Goal: Task Accomplishment & Management: Use online tool/utility

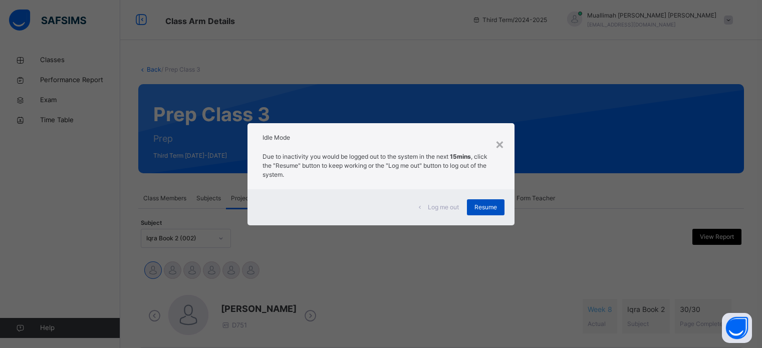
click at [485, 201] on div "Resume" at bounding box center [486, 207] width 38 height 16
click at [484, 204] on div "Timetable" at bounding box center [492, 198] width 38 height 20
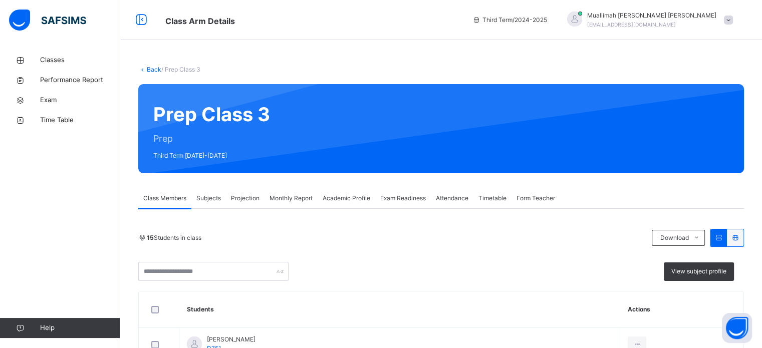
click at [242, 191] on div "Projection" at bounding box center [245, 198] width 39 height 20
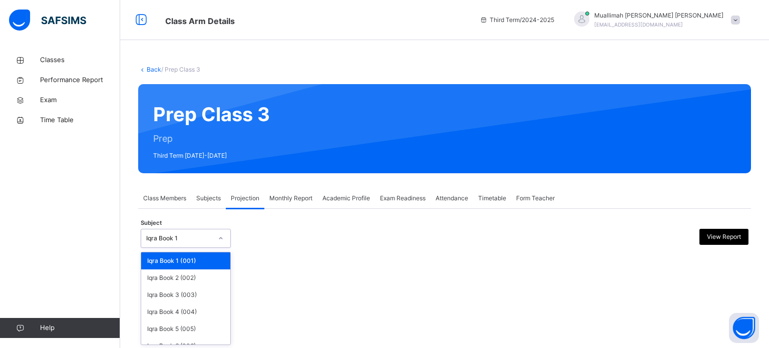
click at [202, 239] on div "Iqra Book 1" at bounding box center [179, 238] width 66 height 9
click at [195, 273] on div "Iqra Book 2 (002)" at bounding box center [185, 277] width 89 height 17
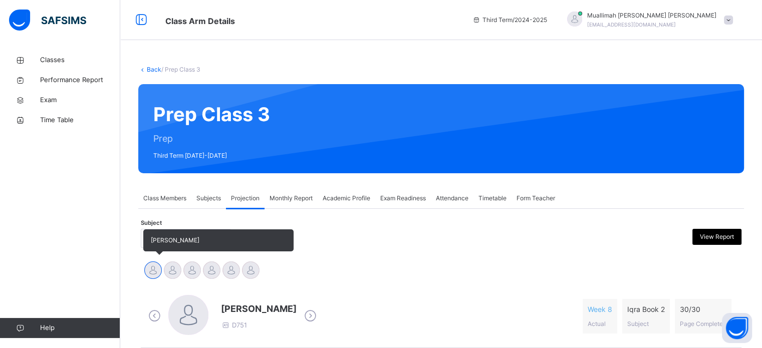
click at [155, 268] on div at bounding box center [153, 270] width 18 height 18
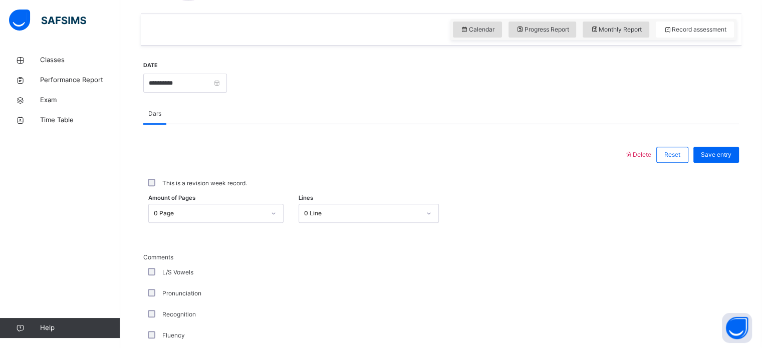
scroll to position [350, 0]
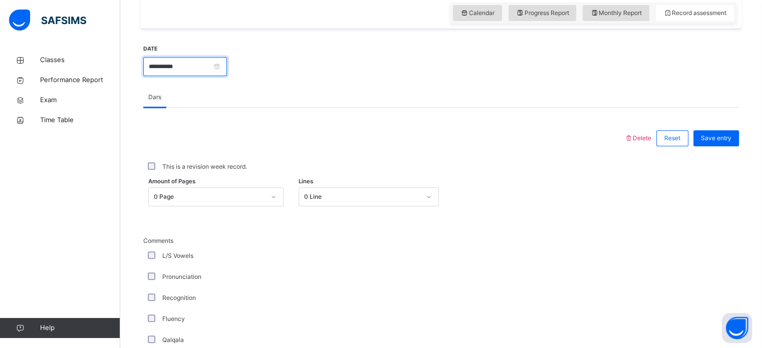
click at [227, 65] on input "**********" at bounding box center [185, 66] width 84 height 19
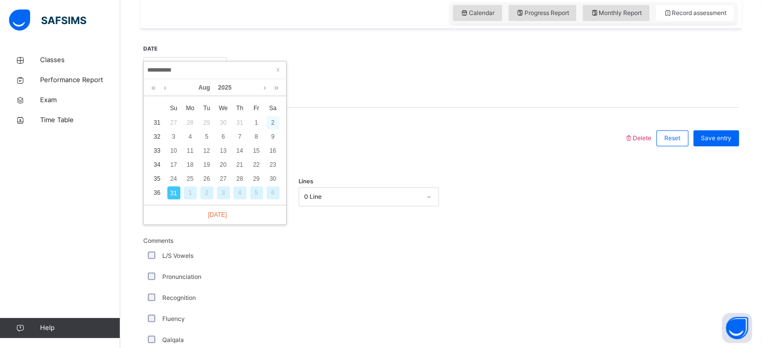
click at [273, 122] on div "2" at bounding box center [272, 122] width 13 height 13
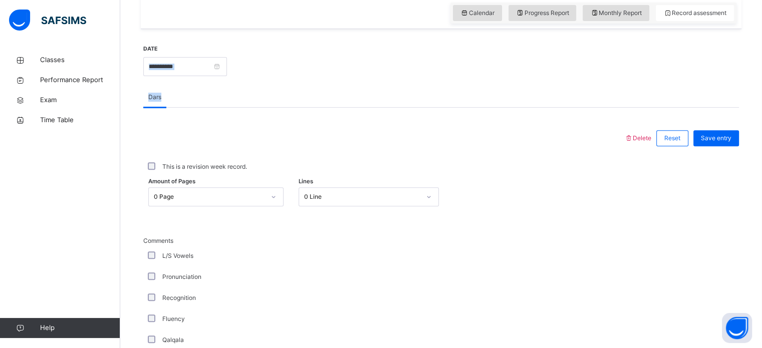
drag, startPoint x: 273, startPoint y: 122, endPoint x: 239, endPoint y: 64, distance: 67.3
click at [227, 64] on input "**********" at bounding box center [185, 66] width 84 height 19
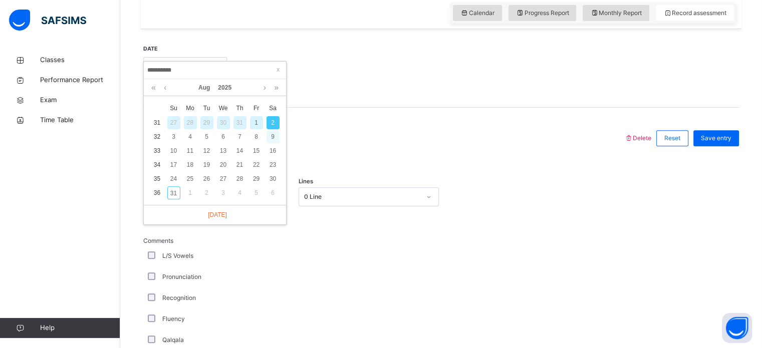
click at [269, 135] on div "9" at bounding box center [272, 136] width 13 height 13
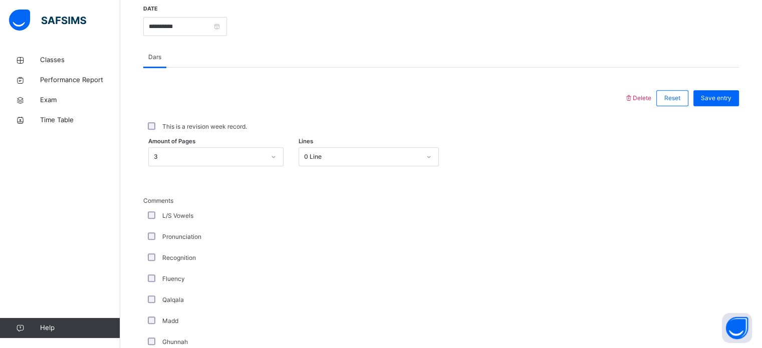
scroll to position [390, 0]
click at [712, 102] on span "Save entry" at bounding box center [715, 98] width 31 height 9
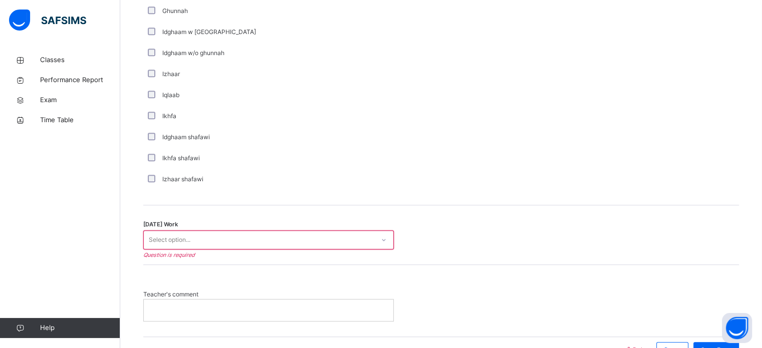
scroll to position [781, 0]
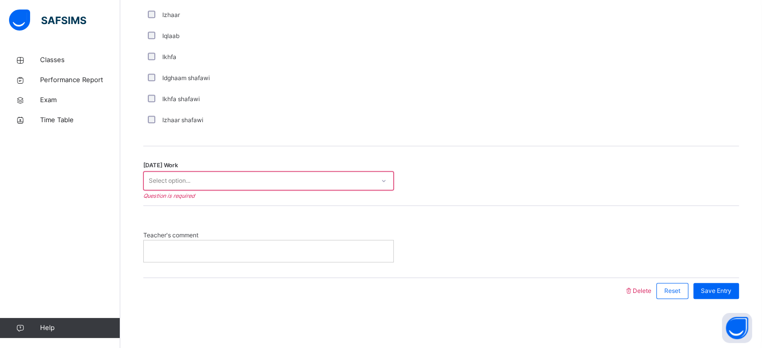
drag, startPoint x: 340, startPoint y: 163, endPoint x: 331, endPoint y: 186, distance: 24.5
click at [331, 186] on div "Today's Work Select option... Question is required" at bounding box center [440, 176] width 595 height 60
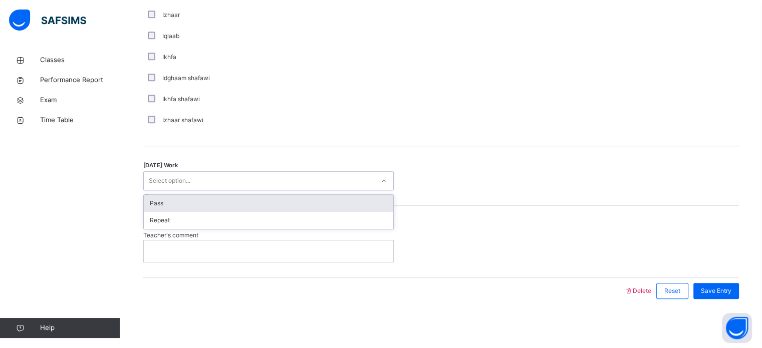
click at [331, 186] on div "Select option..." at bounding box center [259, 181] width 230 height 16
click at [282, 205] on div "Pass" at bounding box center [268, 203] width 249 height 17
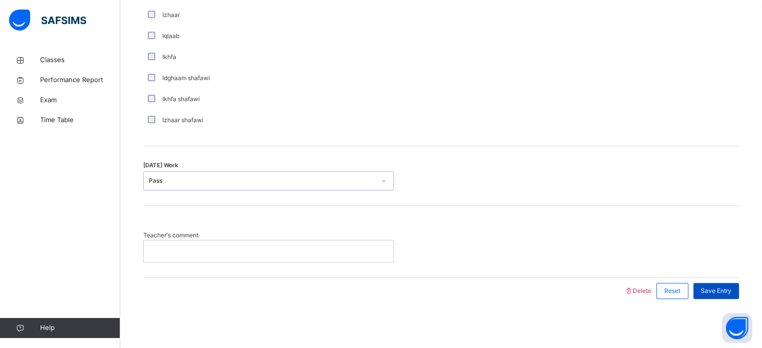
click at [717, 291] on span "Save Entry" at bounding box center [715, 290] width 31 height 9
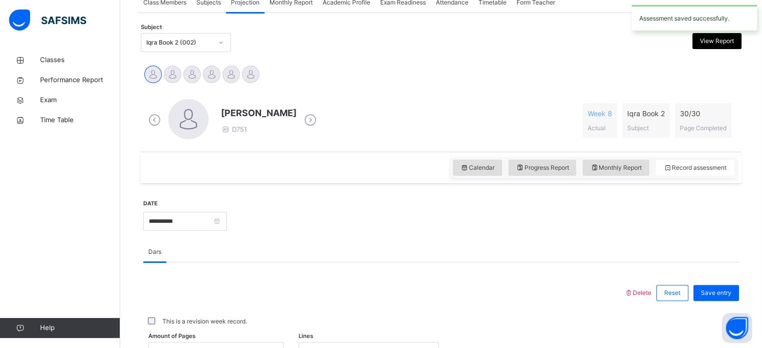
scroll to position [198, 0]
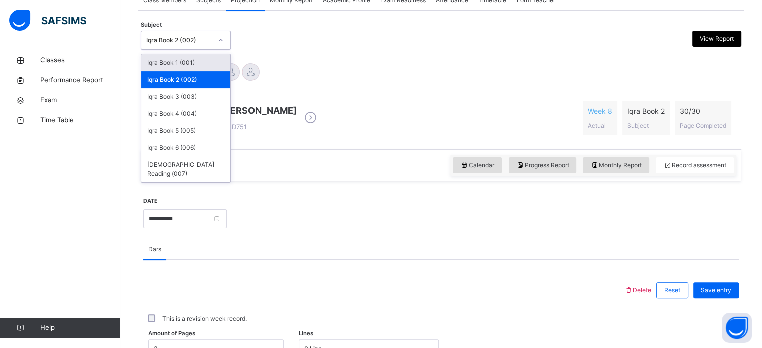
click at [218, 40] on icon at bounding box center [221, 40] width 6 height 10
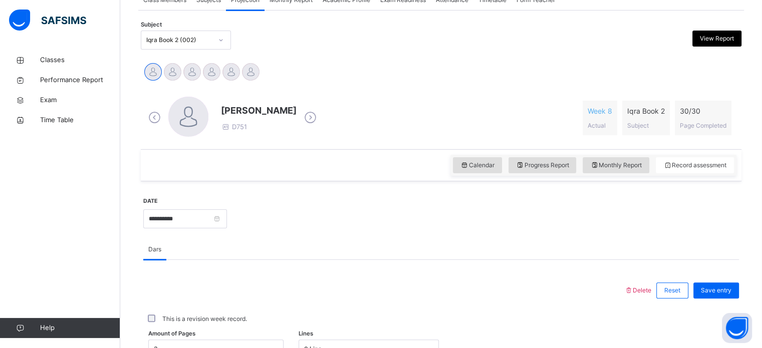
click at [304, 82] on div "Adam Alabbasi Evan Forbes Salar Malik Yusuf Abdurrahuman Zaid Mohammed Zayn For…" at bounding box center [440, 73] width 595 height 22
click at [187, 221] on input "**********" at bounding box center [185, 218] width 84 height 19
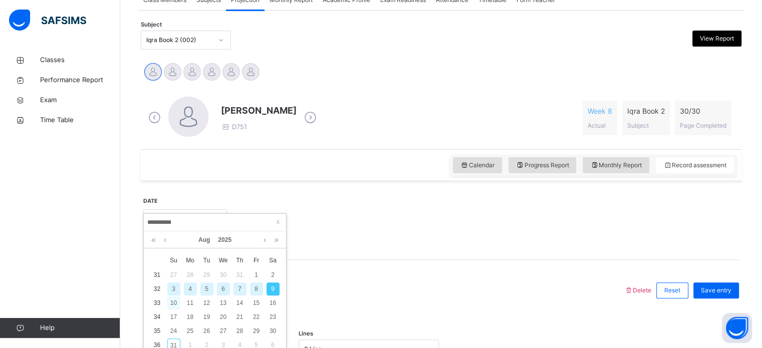
click at [172, 302] on div "10" at bounding box center [173, 302] width 13 height 13
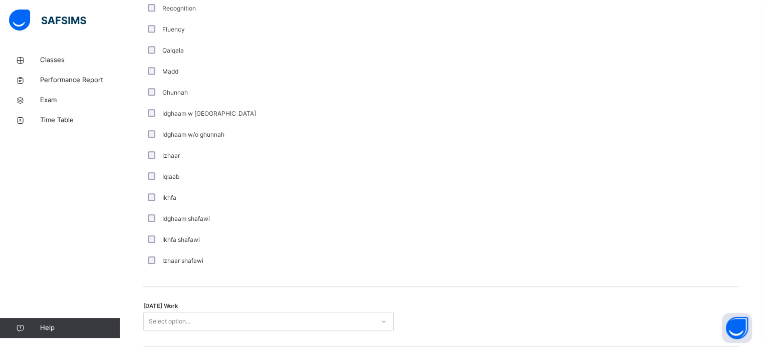
scroll to position [781, 0]
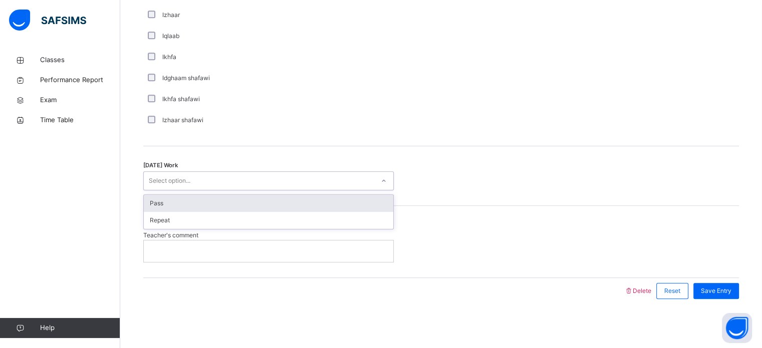
click at [300, 175] on div "Select option..." at bounding box center [259, 181] width 230 height 16
click at [286, 200] on div "Pass" at bounding box center [268, 203] width 249 height 17
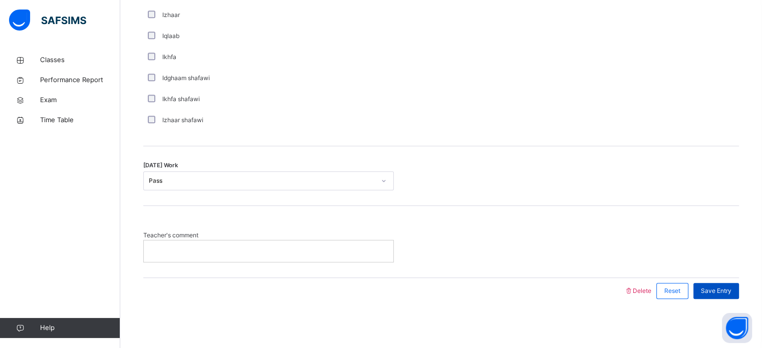
click at [724, 290] on span "Save Entry" at bounding box center [715, 290] width 31 height 9
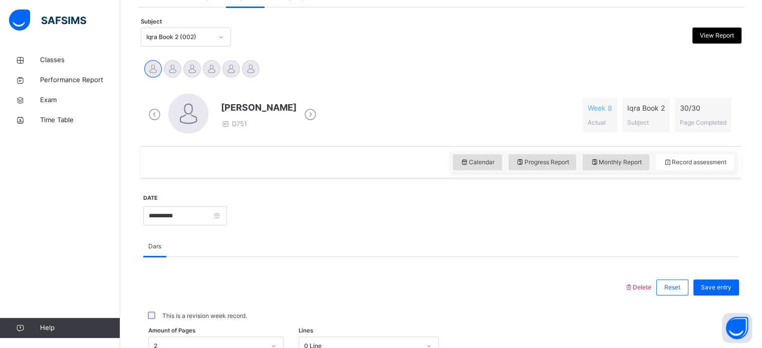
scroll to position [209, 0]
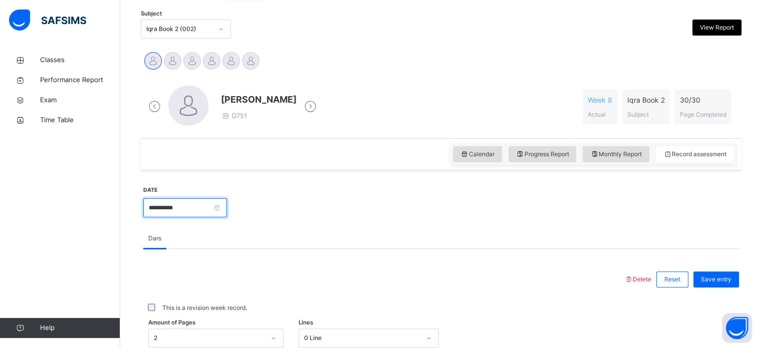
click at [196, 205] on input "**********" at bounding box center [185, 207] width 84 height 19
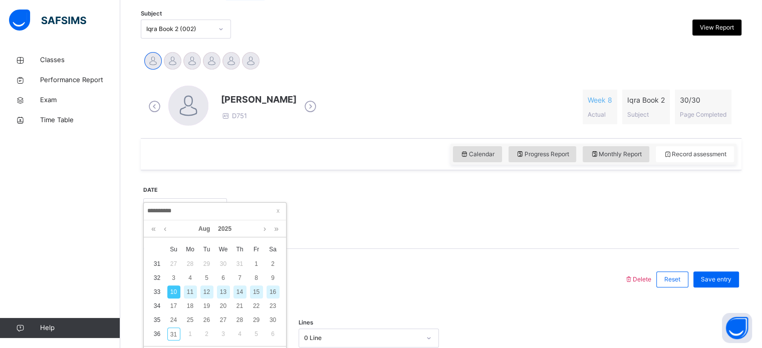
click at [274, 295] on div "16" at bounding box center [272, 291] width 13 height 13
type input "**********"
